Goal: Information Seeking & Learning: Learn about a topic

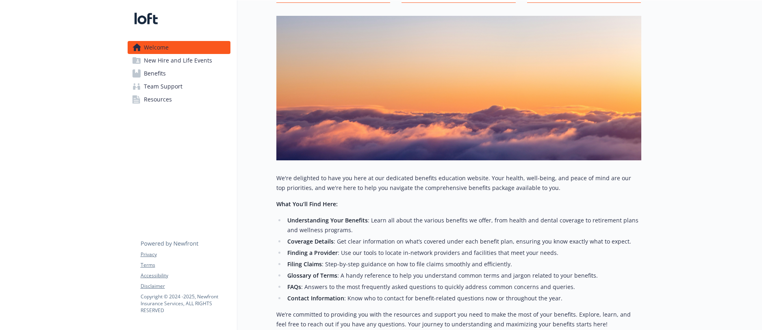
scroll to position [81, 0]
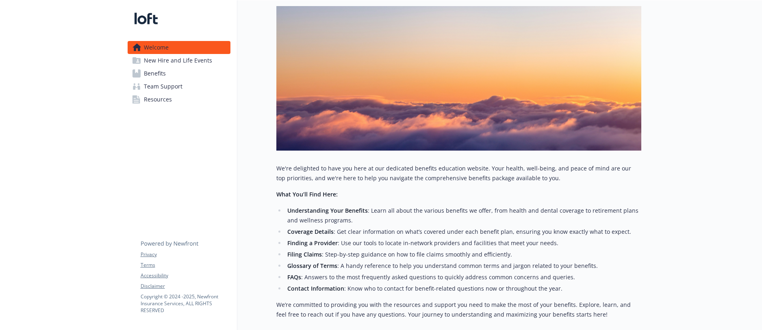
click at [171, 76] on link "Benefits" at bounding box center [179, 73] width 103 height 13
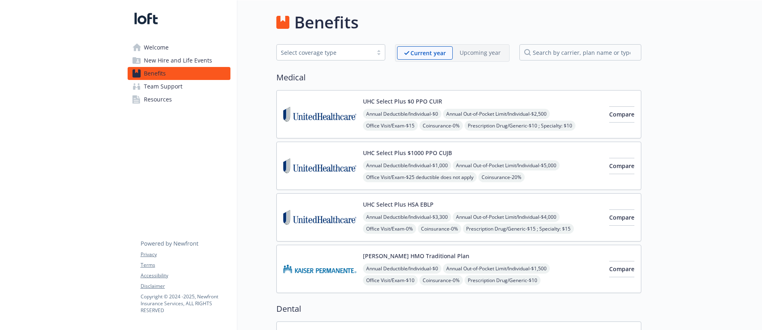
click at [406, 132] on div "UHC Select Plus $0 PPO CUIR Annual Deductible/Individual - $0 Annual Out-of-Poc…" at bounding box center [458, 114] width 365 height 48
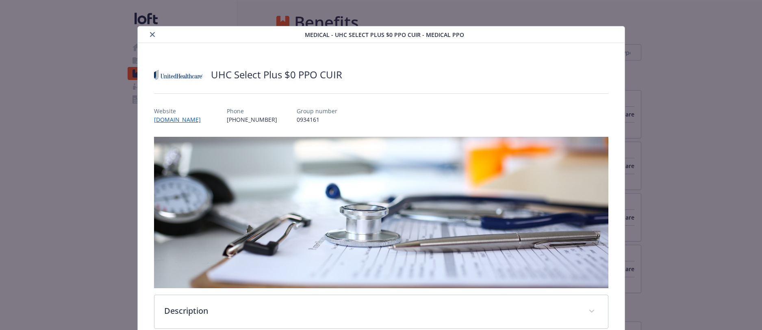
click at [147, 33] on button "close" at bounding box center [152, 35] width 10 height 10
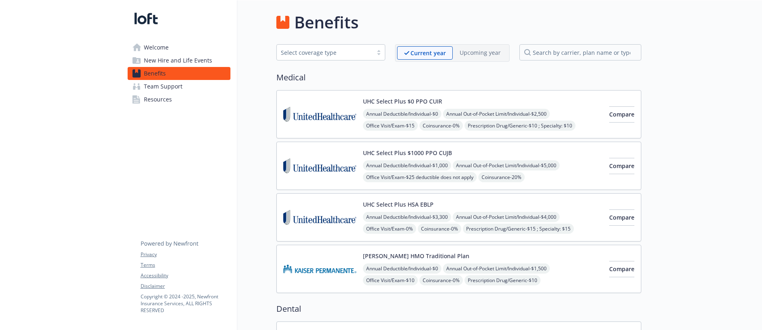
click at [403, 126] on span "Office Visit/Exam - $15" at bounding box center [390, 126] width 55 height 10
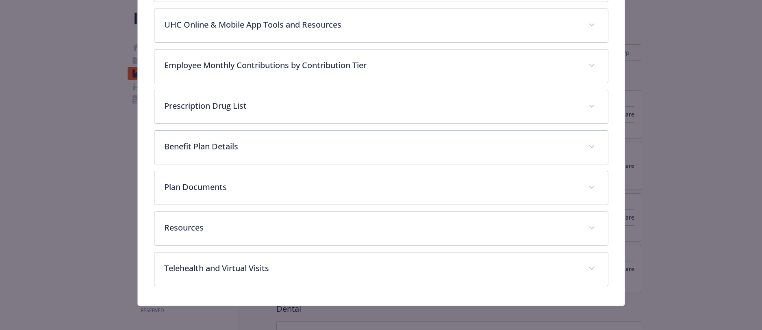
scroll to position [368, 0]
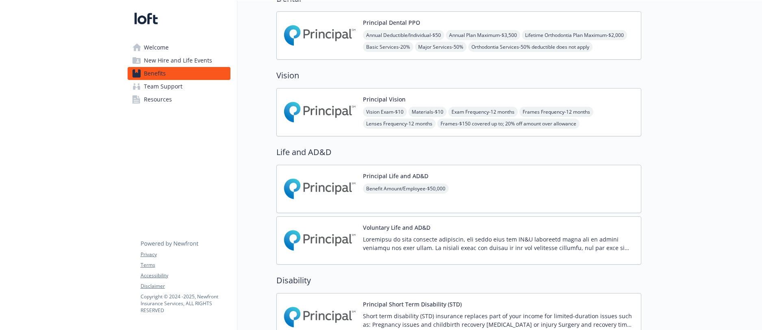
scroll to position [396, 0]
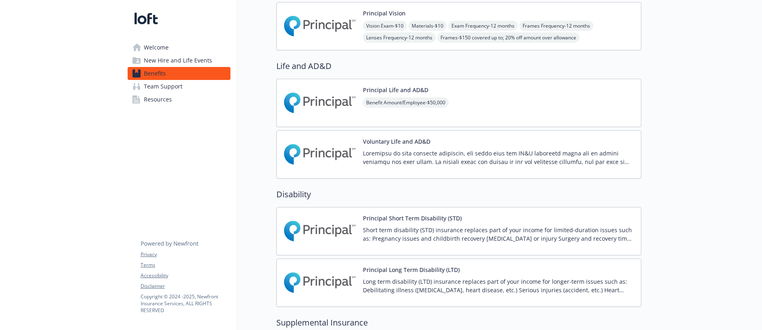
click at [357, 228] on div "Principal Short Term Disability (STD) Short term disability (STD) insurance rep…" at bounding box center [458, 231] width 351 height 35
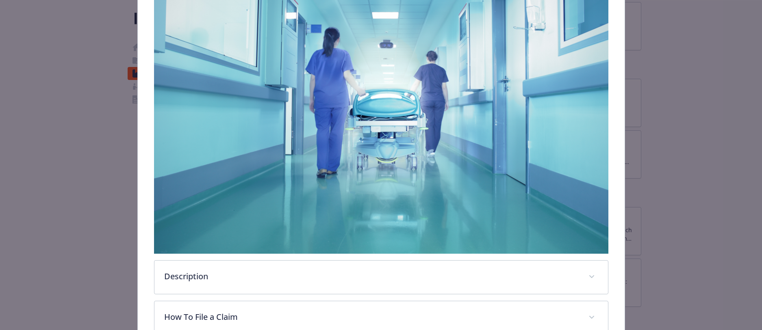
scroll to position [356, 0]
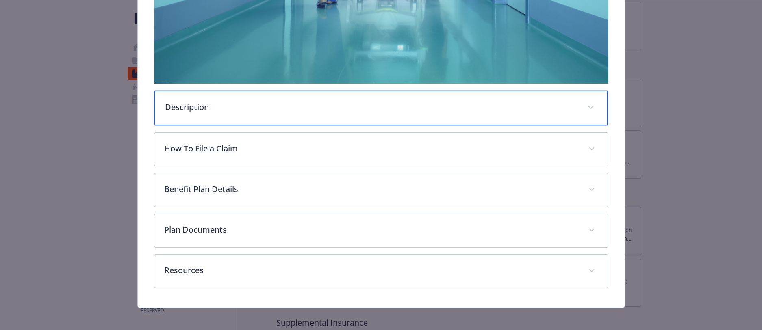
click at [205, 104] on p "Description" at bounding box center [371, 107] width 413 height 12
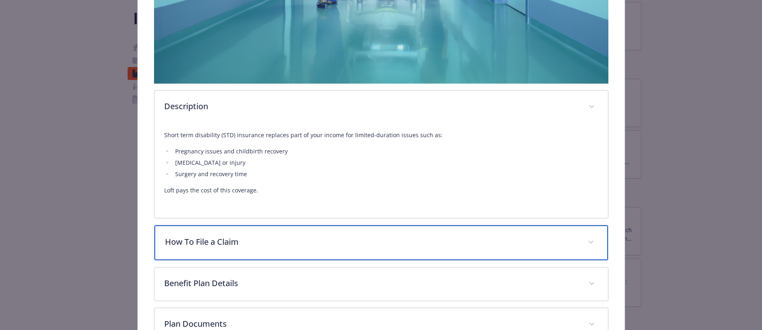
click at [216, 247] on div "How To File a Claim" at bounding box center [380, 242] width 453 height 35
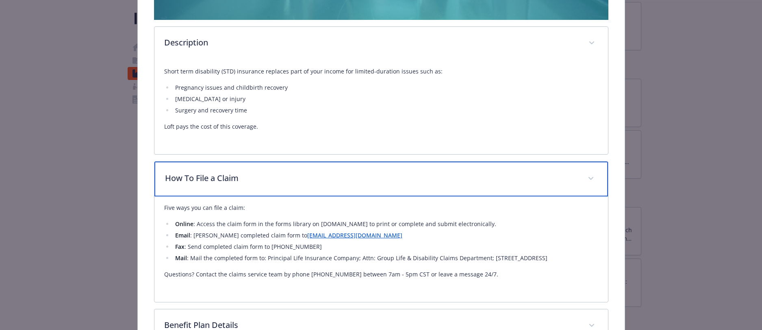
scroll to position [485, 0]
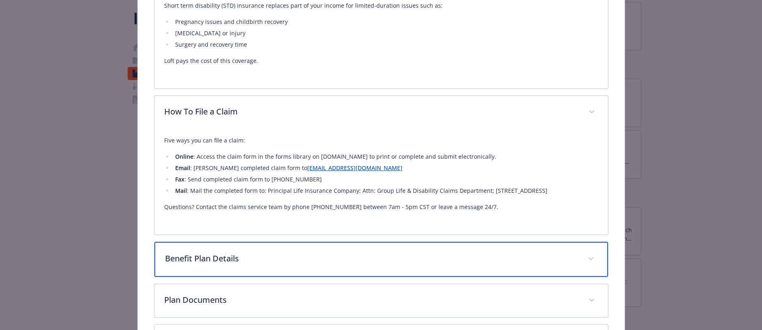
click at [222, 256] on p "Benefit Plan Details" at bounding box center [371, 259] width 413 height 12
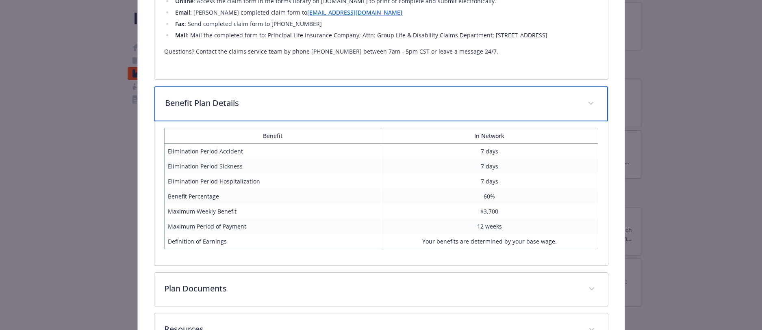
scroll to position [643, 0]
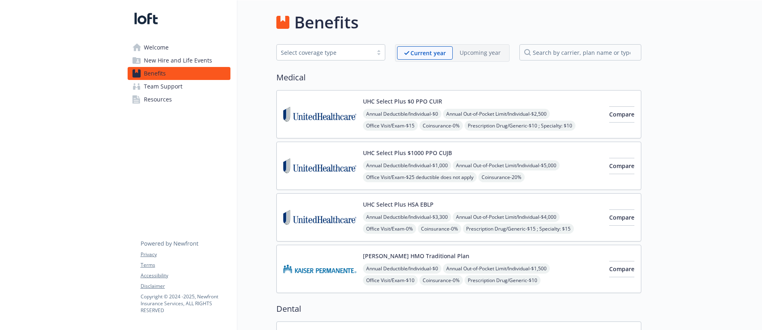
click at [160, 89] on span "Team Support" at bounding box center [163, 86] width 39 height 13
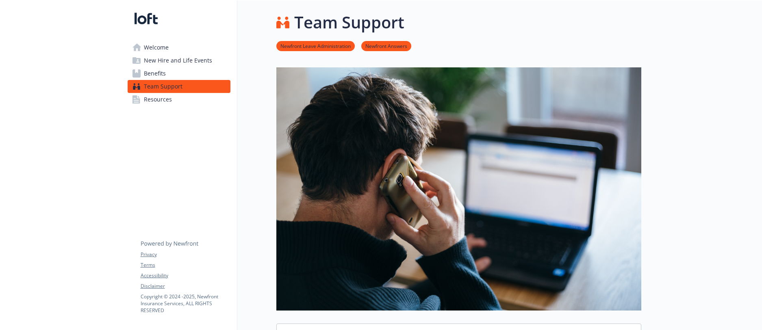
click at [159, 99] on span "Resources" at bounding box center [158, 99] width 28 height 13
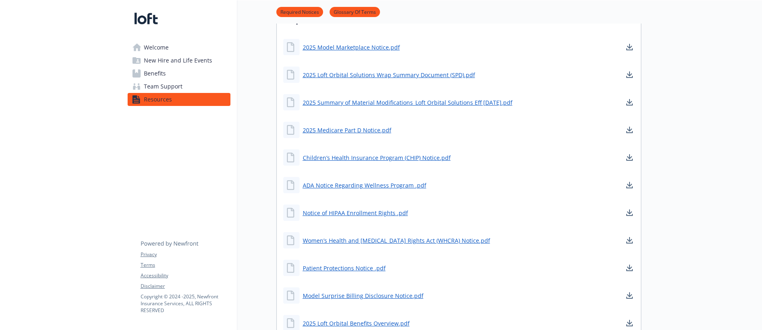
scroll to position [310, 0]
click at [148, 69] on span "Benefits" at bounding box center [155, 73] width 22 height 13
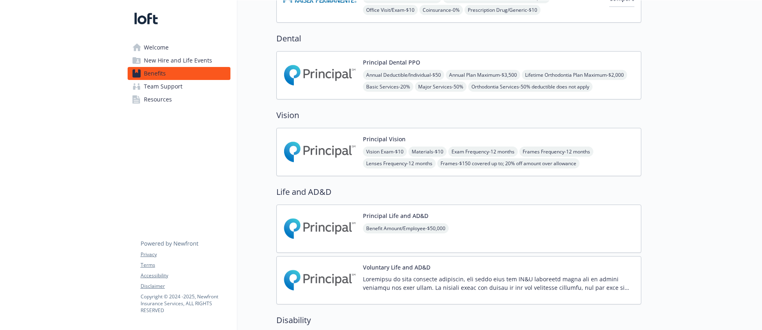
scroll to position [238, 0]
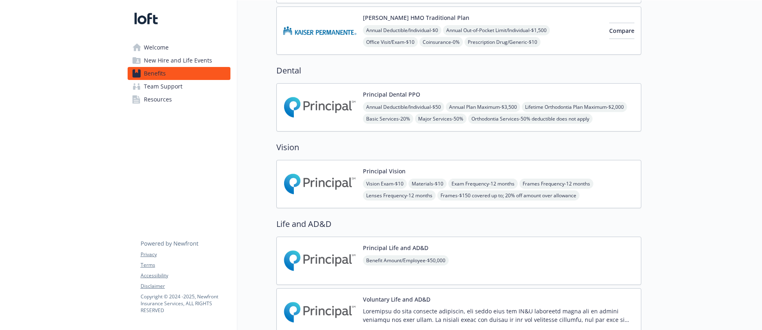
click at [349, 112] on img at bounding box center [319, 107] width 73 height 35
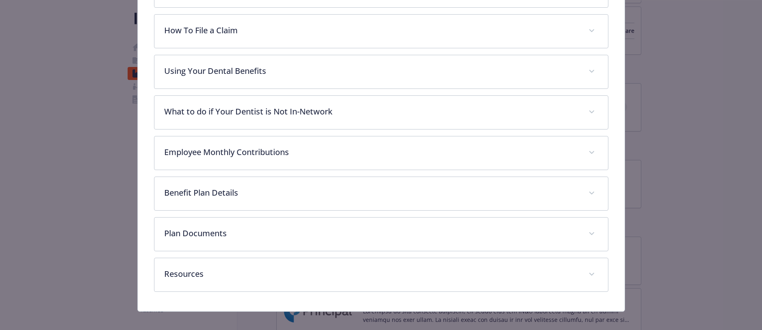
scroll to position [357, 0]
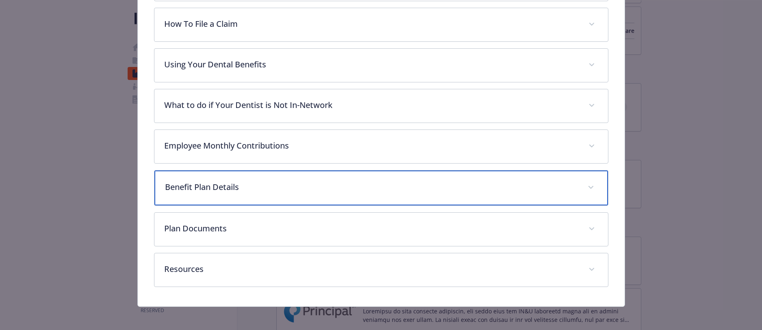
click at [321, 186] on p "Benefit Plan Details" at bounding box center [371, 187] width 413 height 12
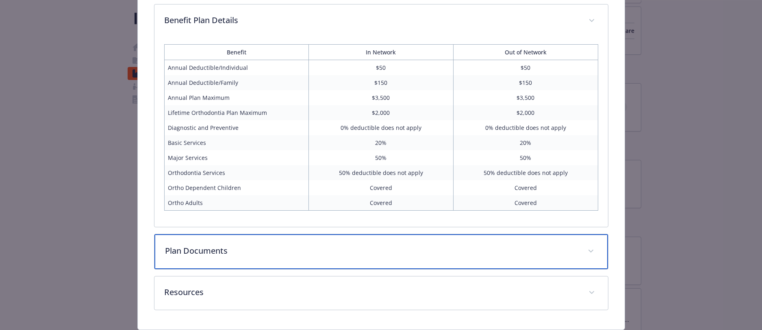
click at [317, 243] on div "Plan Documents" at bounding box center [380, 251] width 453 height 35
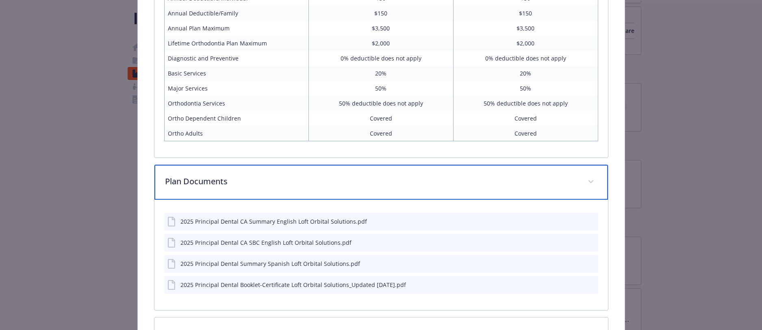
scroll to position [659, 0]
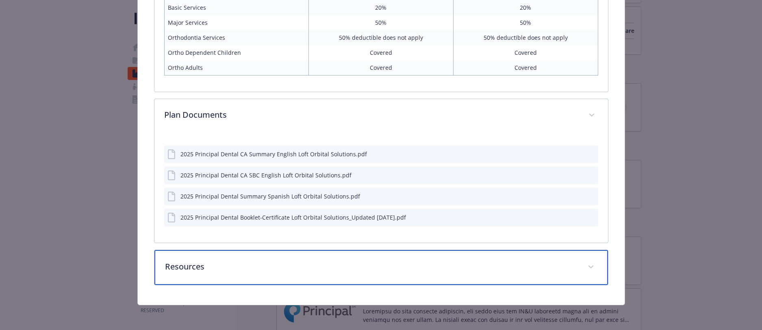
click at [326, 265] on p "Resources" at bounding box center [371, 267] width 413 height 12
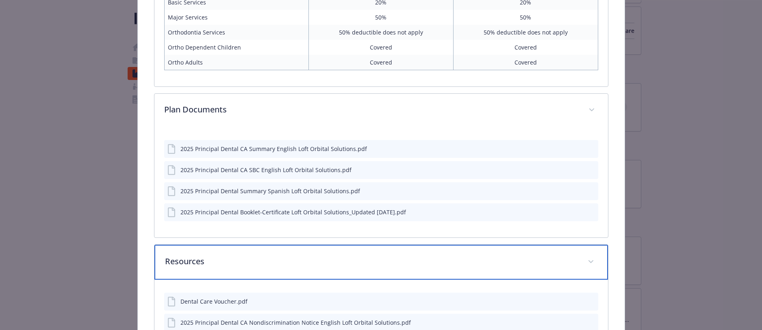
scroll to position [748, 0]
